Goal: Browse casually

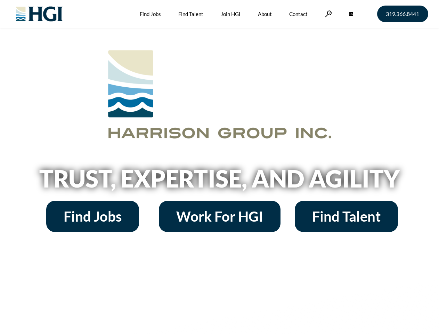
click at [219, 167] on h2 "Trust, Expertise, and Agility" at bounding box center [220, 178] width 396 height 24
click at [327, 14] on link at bounding box center [328, 13] width 7 height 7
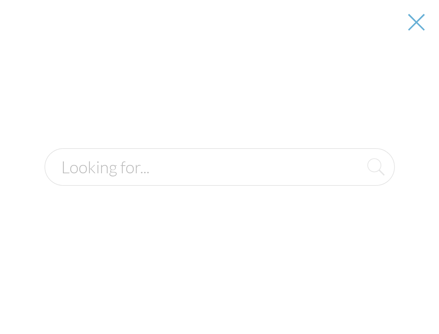
click at [219, 181] on h2 "Trust, Expertise, and Agility" at bounding box center [220, 178] width 396 height 24
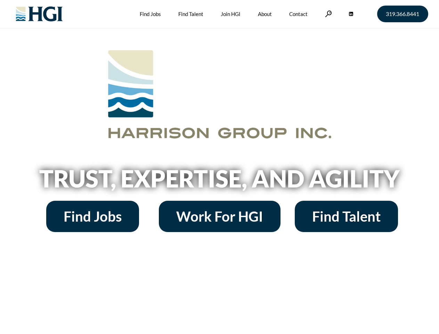
click at [219, 167] on h2 "Trust, Expertise, and Agility" at bounding box center [220, 178] width 396 height 24
click at [327, 14] on link at bounding box center [328, 13] width 7 height 7
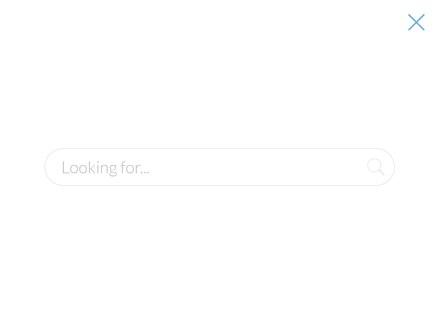
click at [219, 181] on h2 "Trust, Expertise, and Agility" at bounding box center [220, 178] width 396 height 24
